Goal: Download file/media

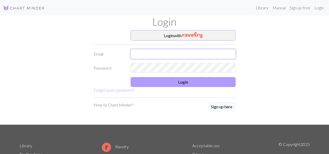
type input "[PERSON_NAME][EMAIL_ADDRESS][PERSON_NAME][DOMAIN_NAME]"
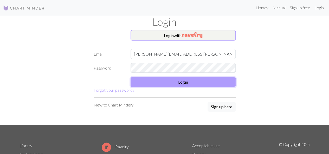
click at [168, 83] on button "Login" at bounding box center [183, 82] width 105 height 10
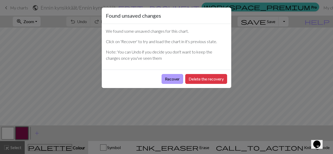
click at [168, 77] on button "Recover" at bounding box center [173, 79] width 22 height 10
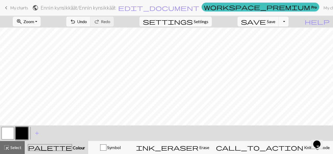
click at [15, 9] on span "My charts" at bounding box center [19, 7] width 18 height 5
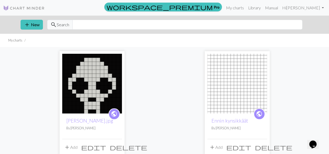
click at [105, 86] on img at bounding box center [92, 84] width 60 height 60
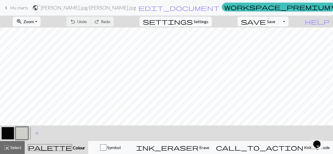
click at [168, 24] on button "Toggle Dropdown" at bounding box center [284, 22] width 10 height 10
click at [168, 38] on button "save_alt Download" at bounding box center [245, 41] width 86 height 8
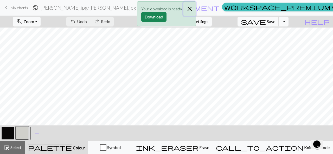
click at [168, 9] on button "Close" at bounding box center [189, 9] width 12 height 15
